Goal: Information Seeking & Learning: Check status

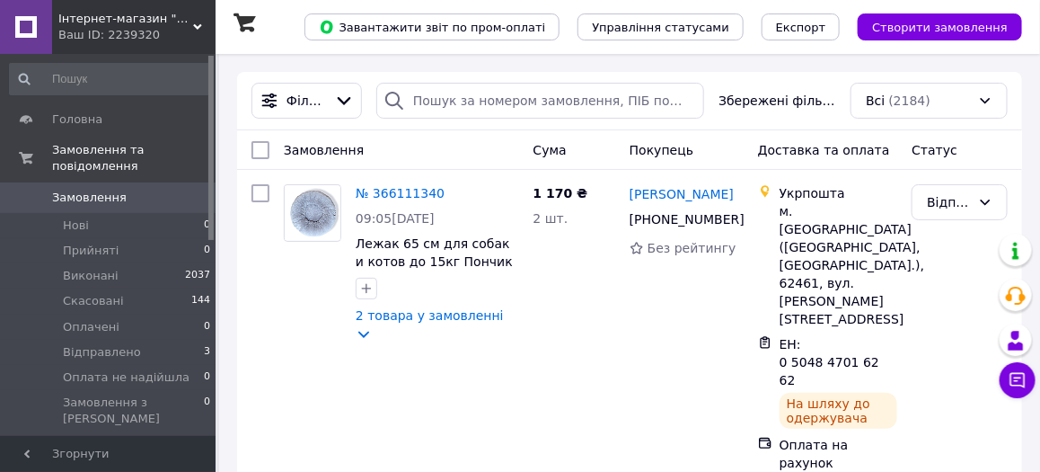
click at [210, 259] on div at bounding box center [210, 245] width 5 height 378
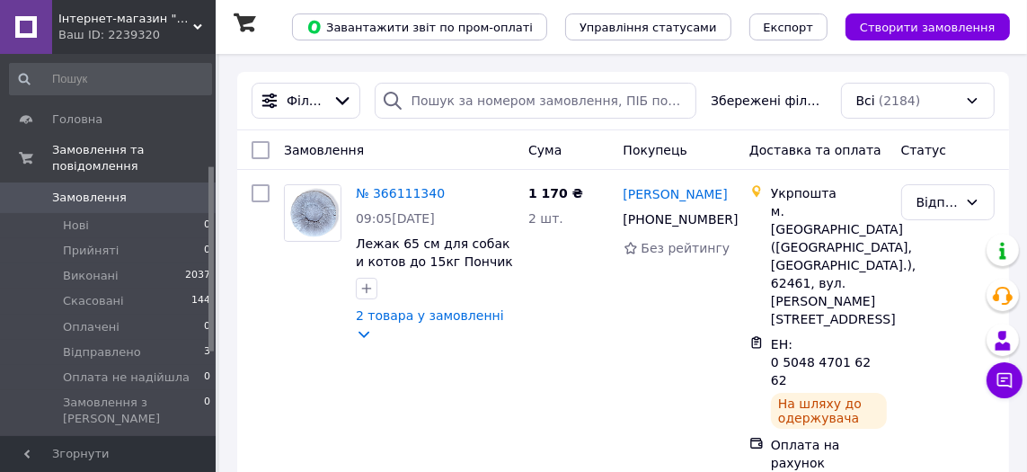
scroll to position [231, 0]
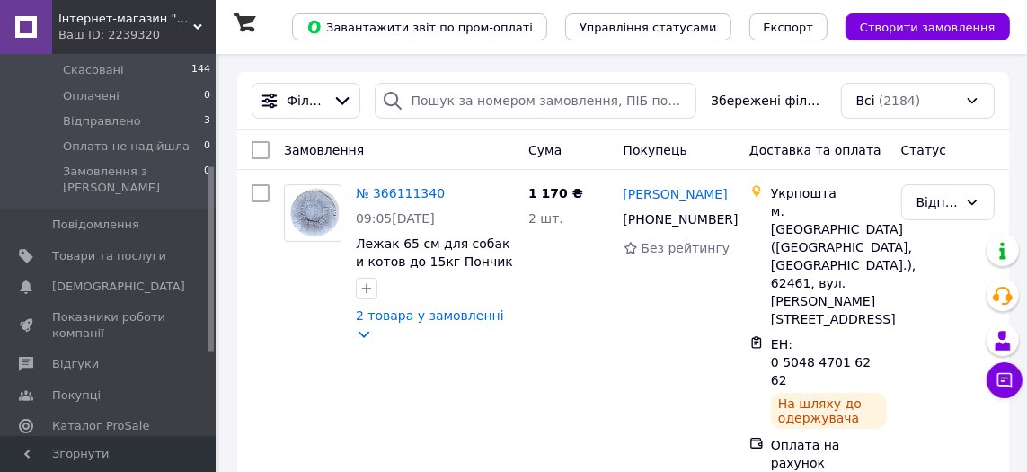
click at [82, 448] on span "Аналітика" at bounding box center [83, 456] width 62 height 16
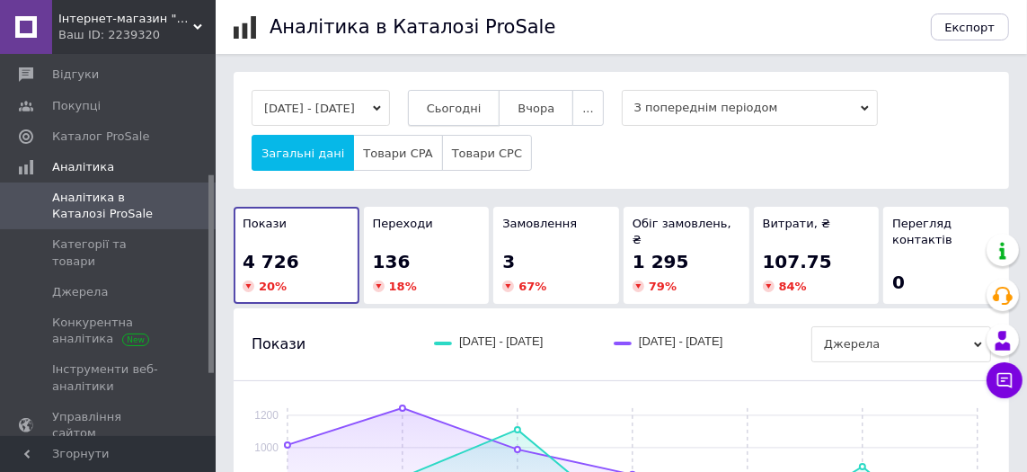
click at [472, 94] on button "Сьогодні" at bounding box center [454, 108] width 93 height 36
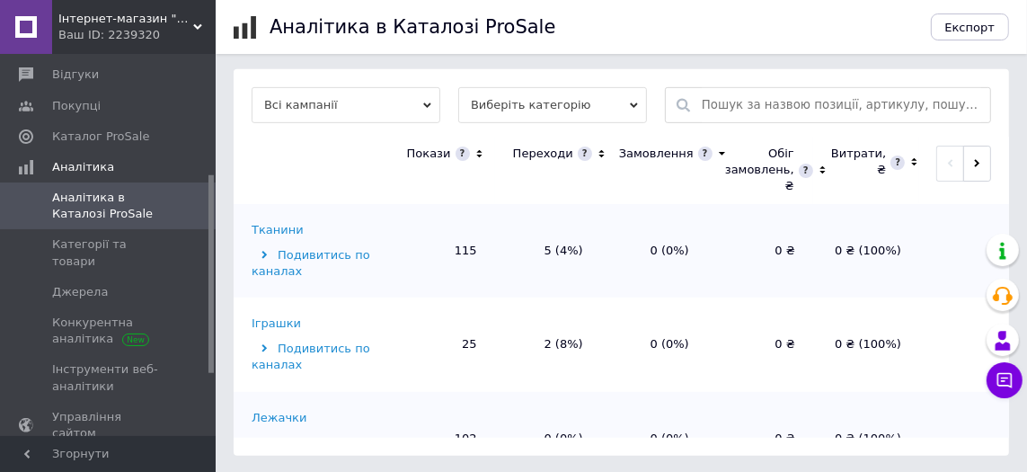
scroll to position [584, 0]
click at [713, 385] on td "0 ₴" at bounding box center [760, 343] width 106 height 94
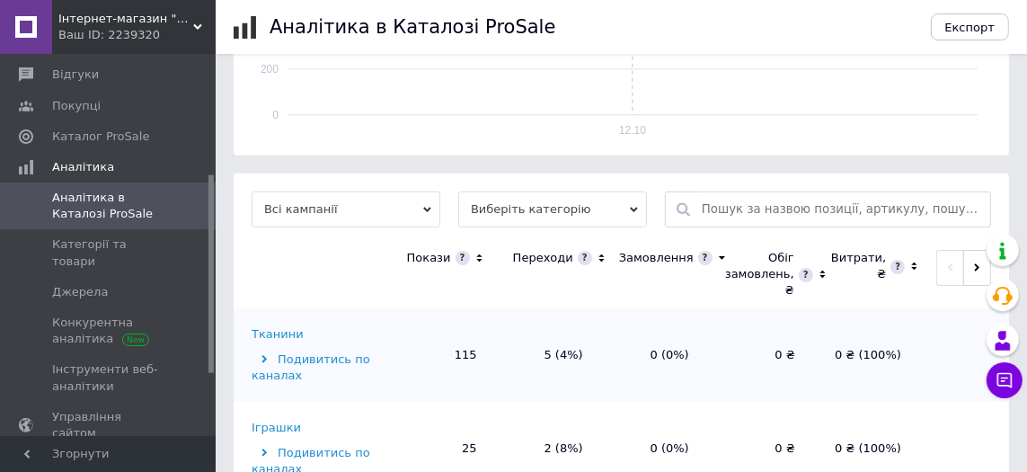
scroll to position [476, 0]
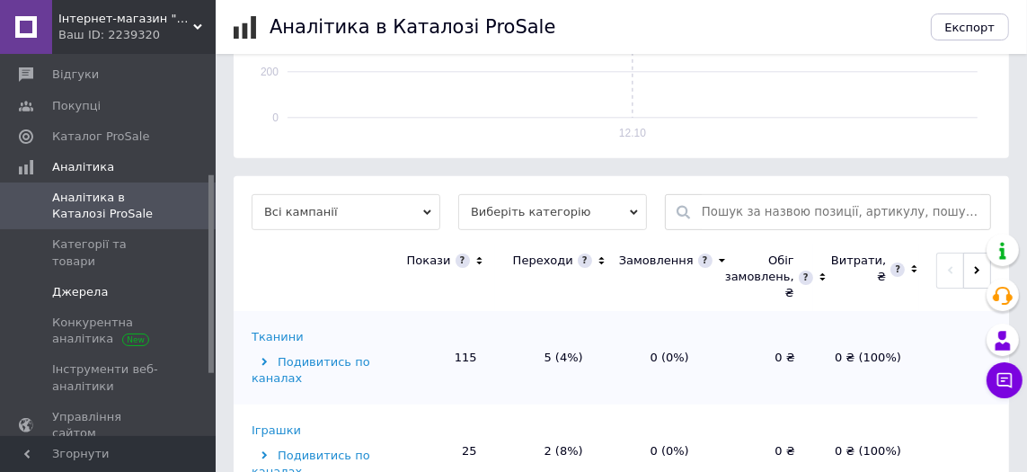
click at [157, 284] on span "Джерела" at bounding box center [109, 292] width 114 height 16
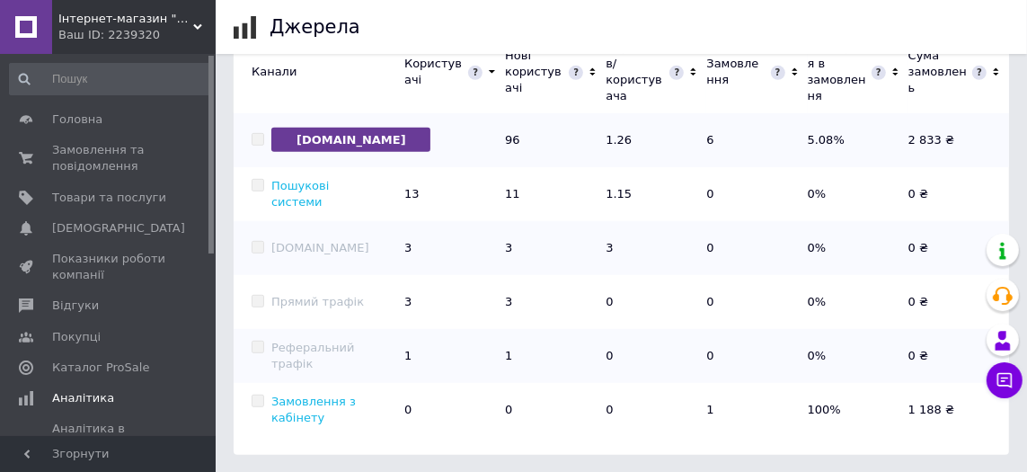
click at [209, 65] on div at bounding box center [210, 245] width 5 height 378
